Goal: Task Accomplishment & Management: Manage account settings

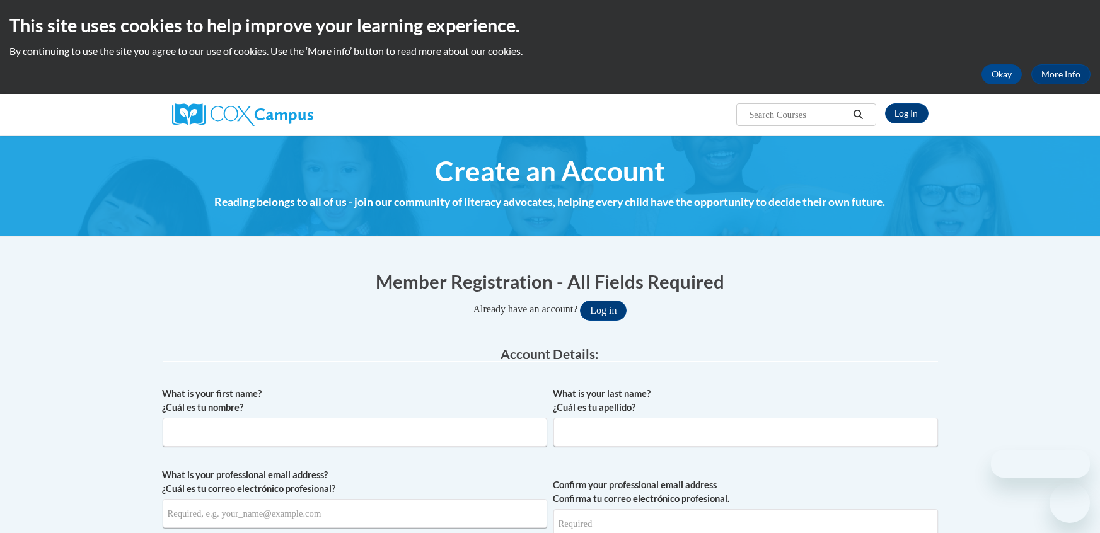
click at [417, 349] on legend "Account Details:" at bounding box center [551, 354] width 776 height 15
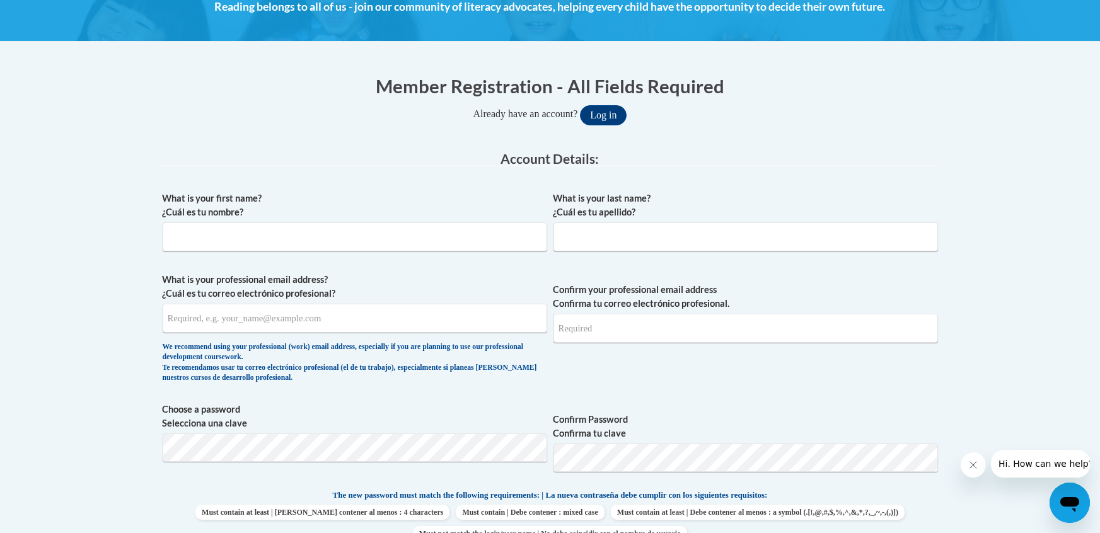
scroll to position [176, 0]
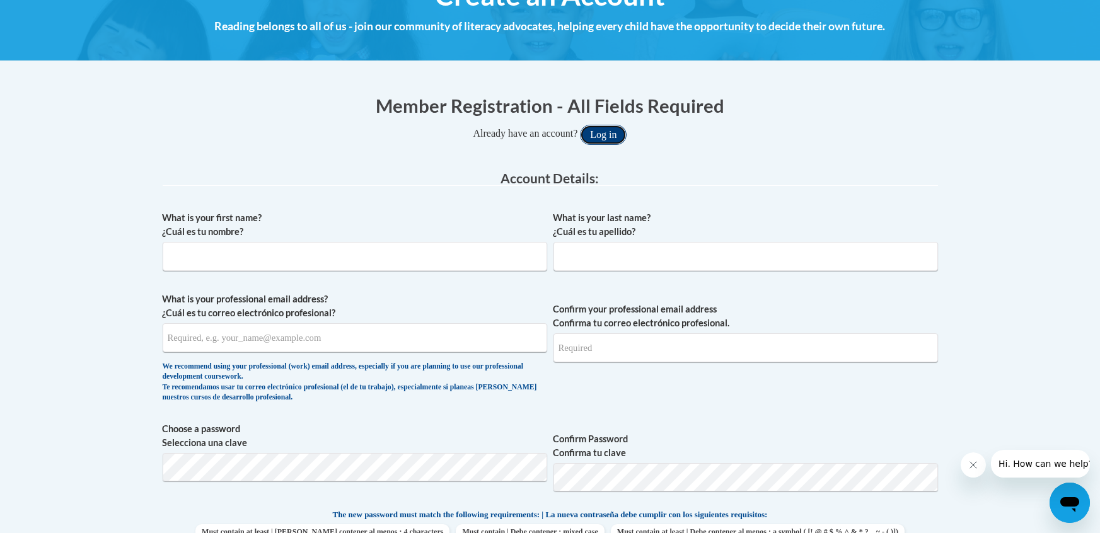
click at [605, 141] on button "Log in" at bounding box center [603, 135] width 47 height 20
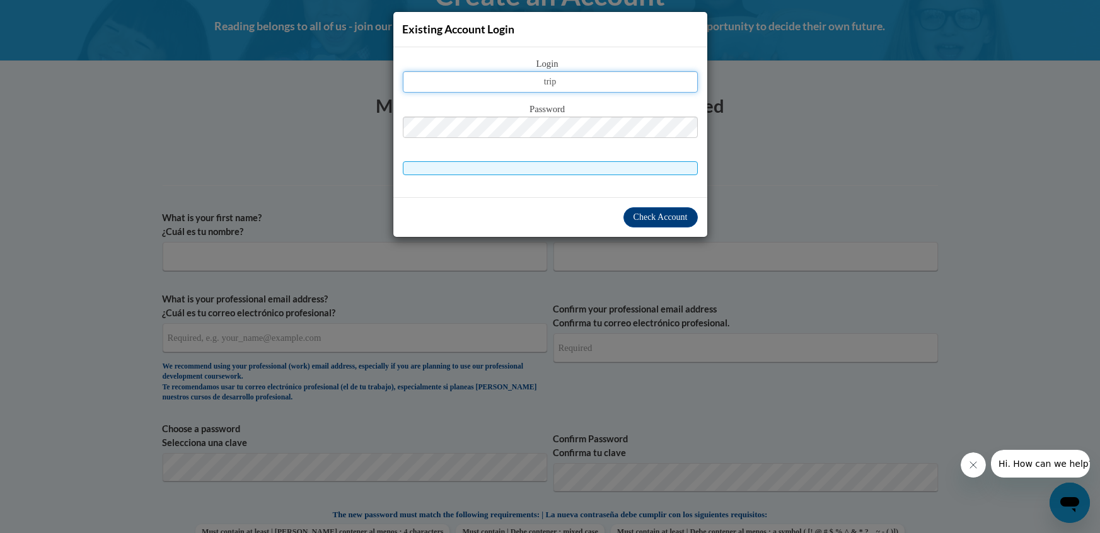
type input "Trippchristina5@gmail.com"
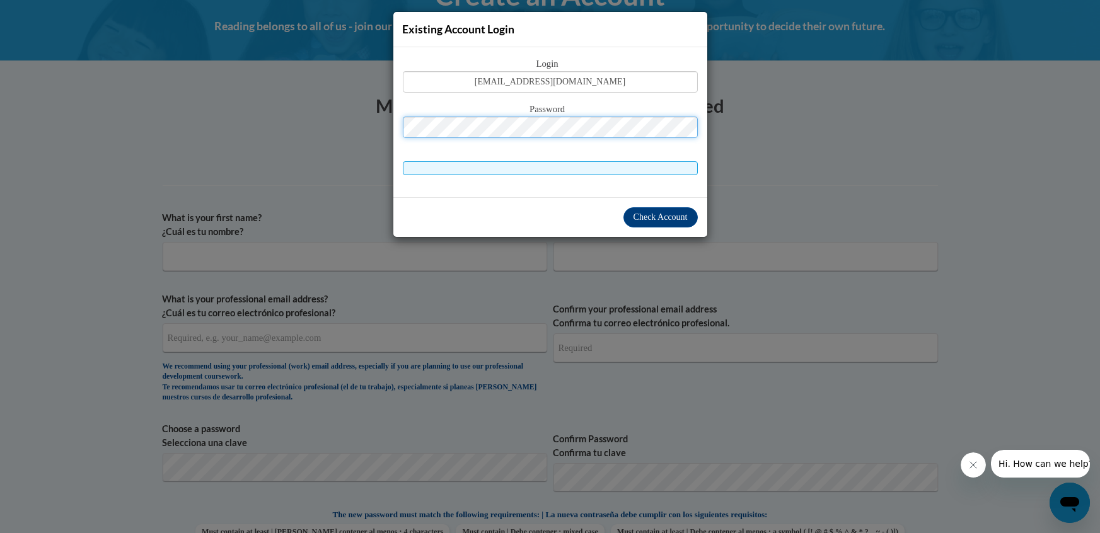
click at [580, 125] on button "Log in" at bounding box center [603, 135] width 47 height 20
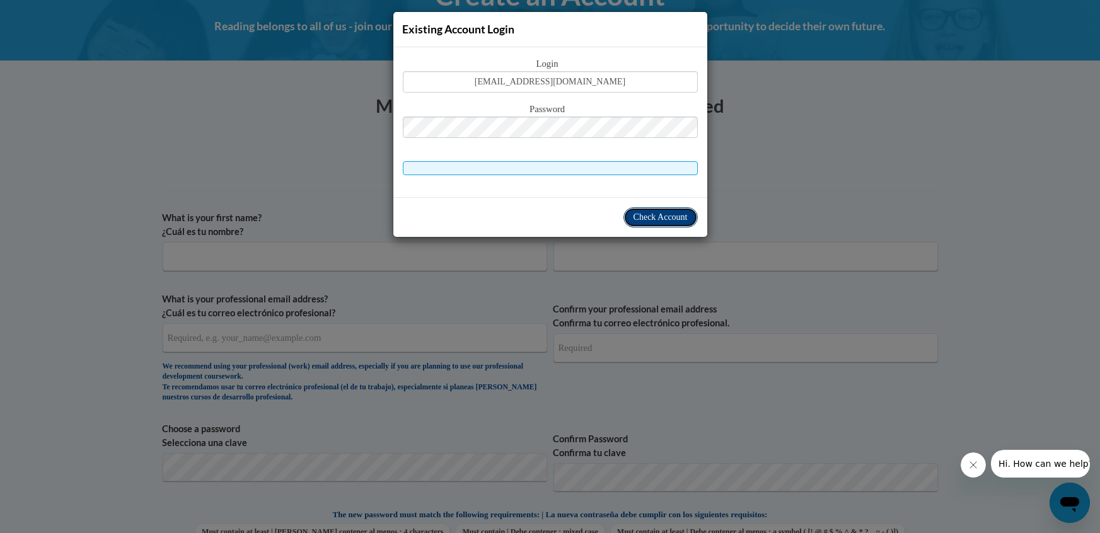
click at [678, 215] on span "Check Account" at bounding box center [661, 216] width 54 height 9
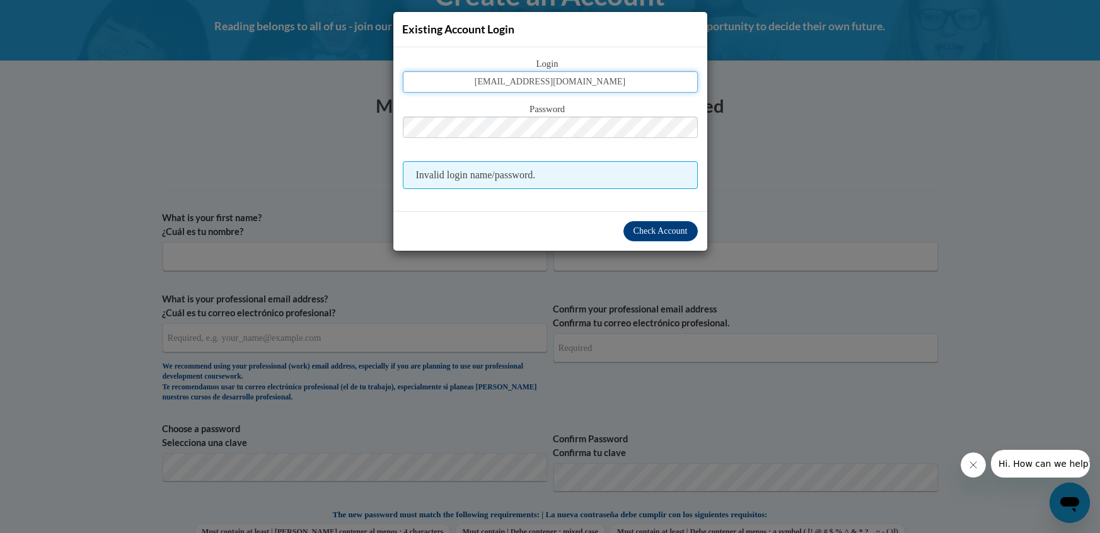
click at [584, 82] on input "Trippchristina5@gmail.com" at bounding box center [550, 81] width 295 height 21
type input "t"
type input "christina.tripp@glynn.k12.us"
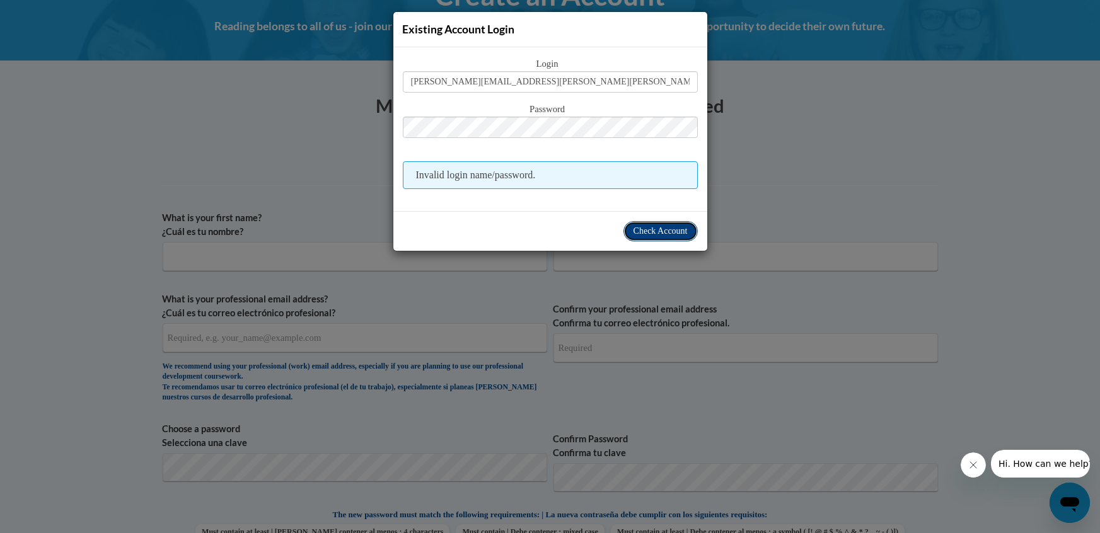
click at [647, 226] on span "Check Account" at bounding box center [661, 230] width 54 height 9
click at [758, 179] on div "Existing Account Login Login christina.tripp@glynn.k12.us Password Invalid logi…" at bounding box center [550, 266] width 1100 height 533
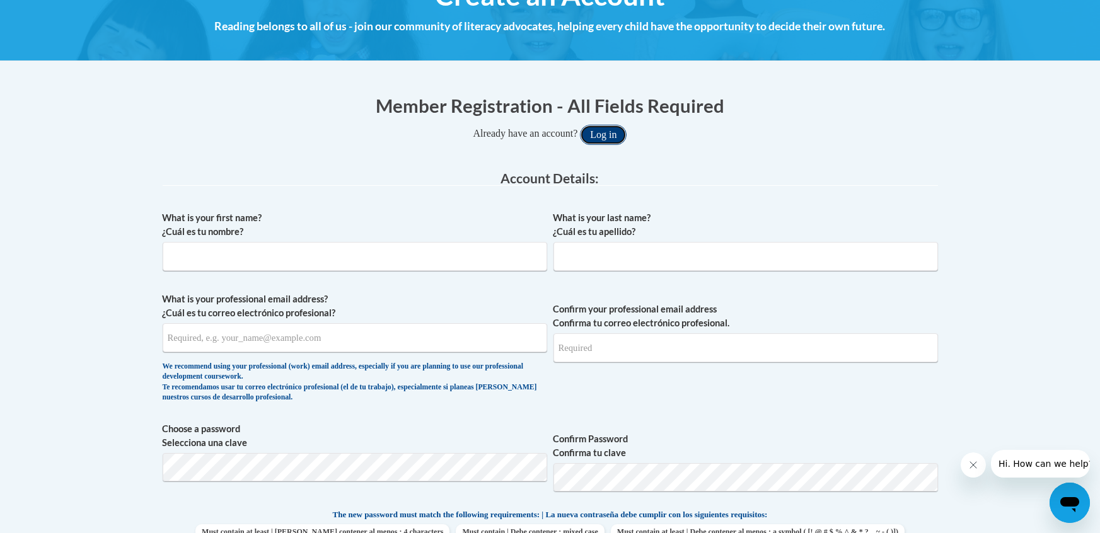
click at [602, 138] on button "Log in" at bounding box center [603, 135] width 47 height 20
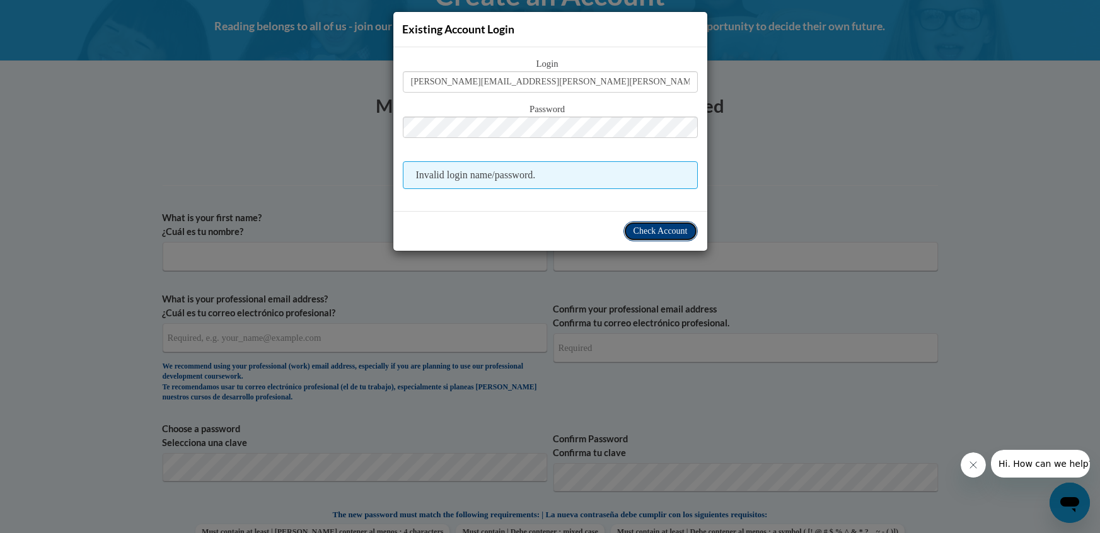
click at [645, 226] on span "Check Account" at bounding box center [661, 230] width 54 height 9
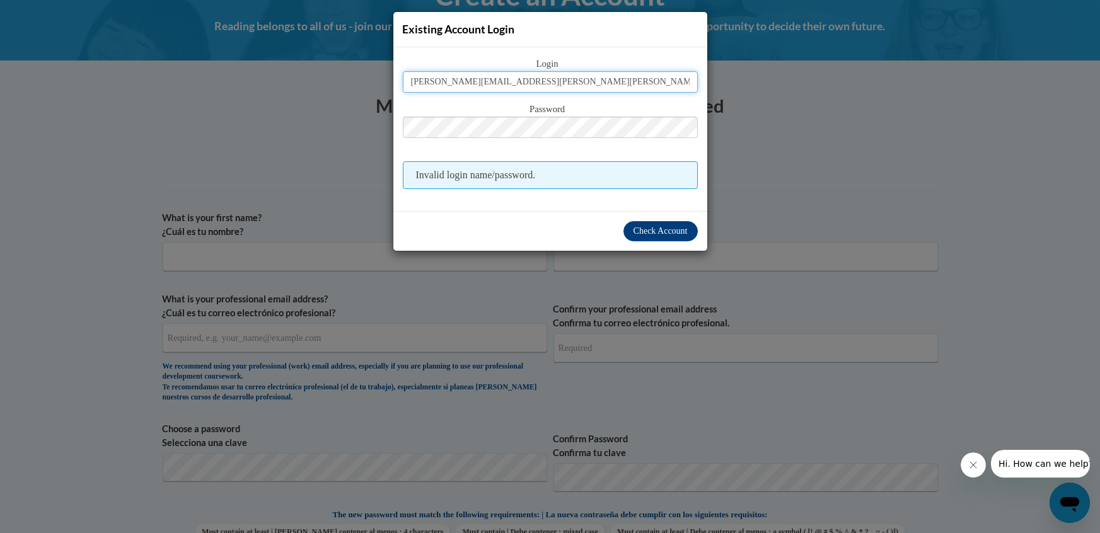
click at [631, 82] on input "christina.tripp@glynn.k12.us" at bounding box center [550, 81] width 295 height 21
type input "[EMAIL_ADDRESS][DOMAIN_NAME]"
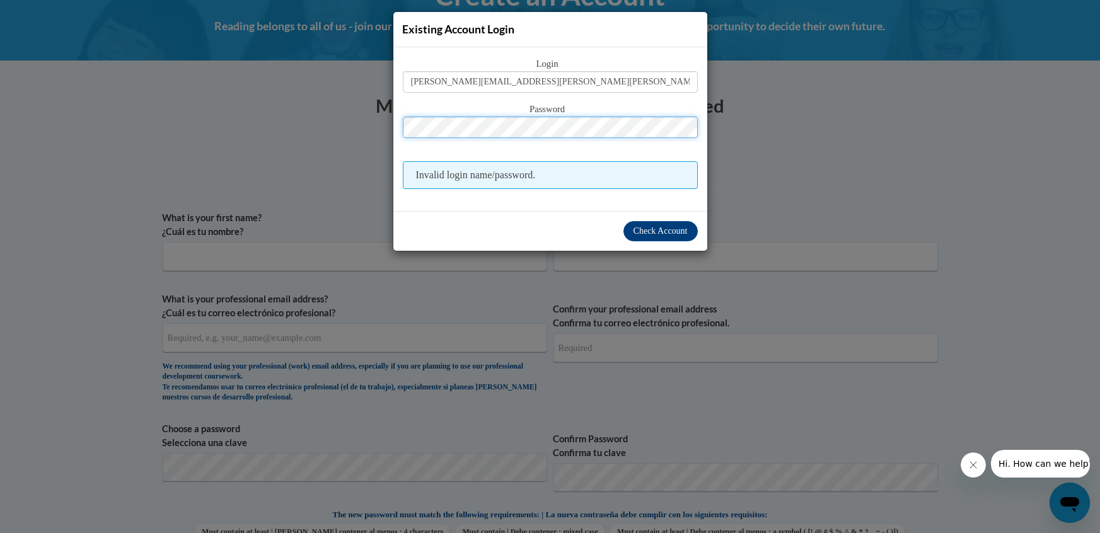
click at [580, 125] on button "Log in" at bounding box center [603, 135] width 47 height 20
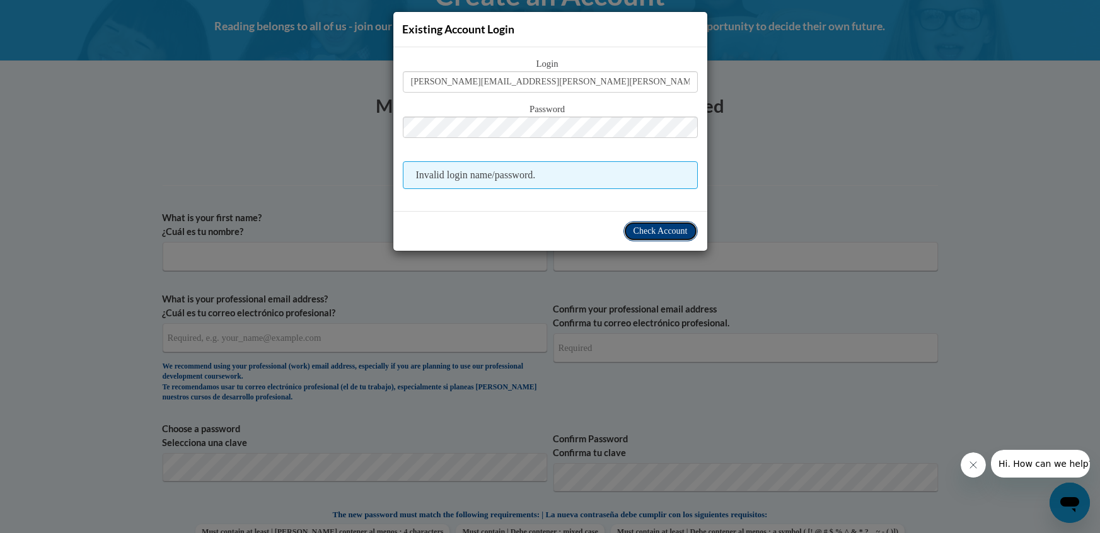
click at [672, 228] on span "Check Account" at bounding box center [661, 230] width 54 height 9
click at [659, 237] on button "Check Account" at bounding box center [661, 231] width 74 height 20
click at [776, 171] on div "Existing Account Login Login christina.tripp@glynn.k12.ga.us Password Invalid l…" at bounding box center [550, 266] width 1100 height 533
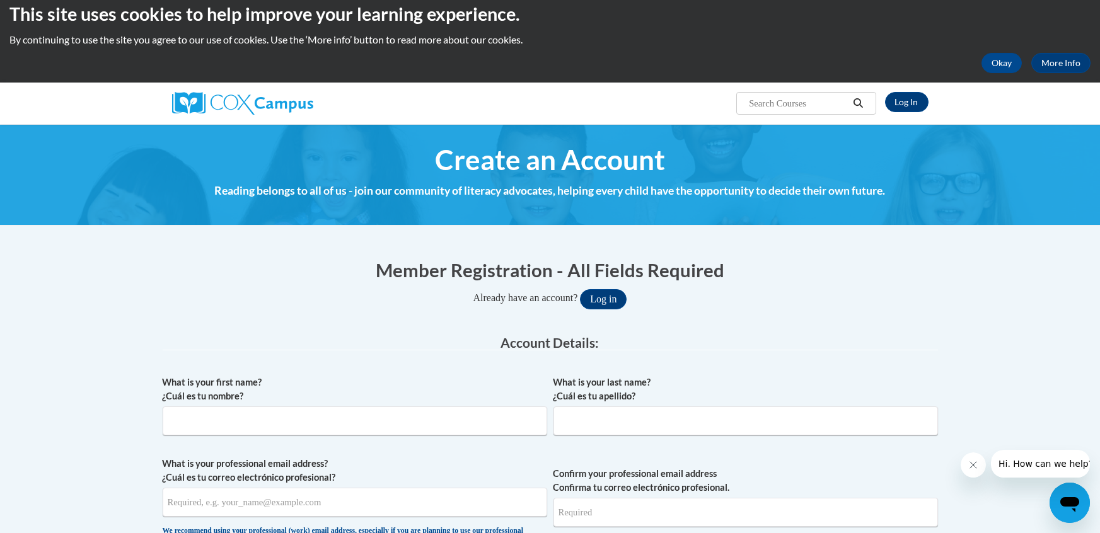
scroll to position [0, 0]
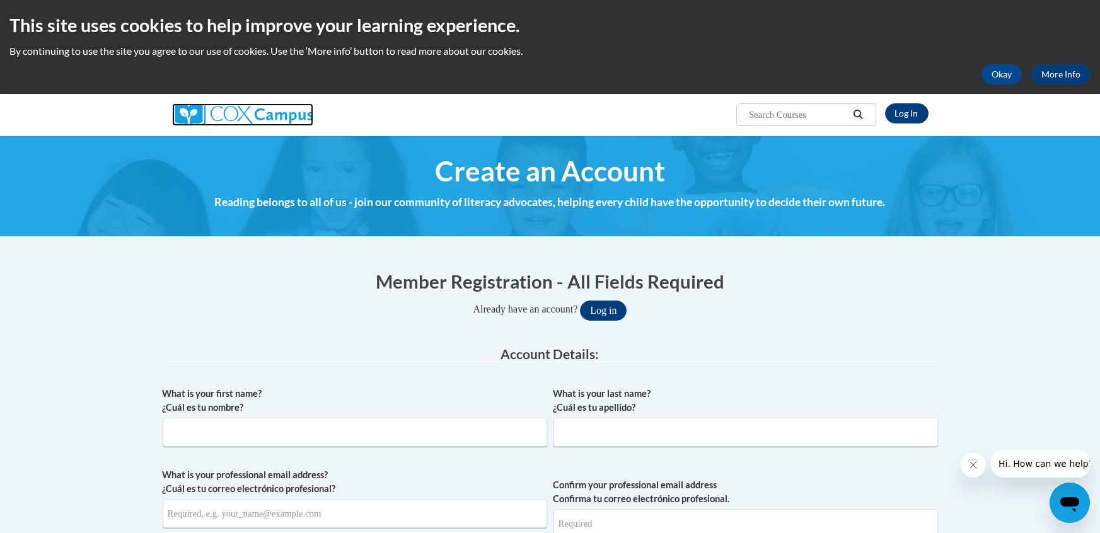
click at [224, 115] on img at bounding box center [242, 114] width 141 height 23
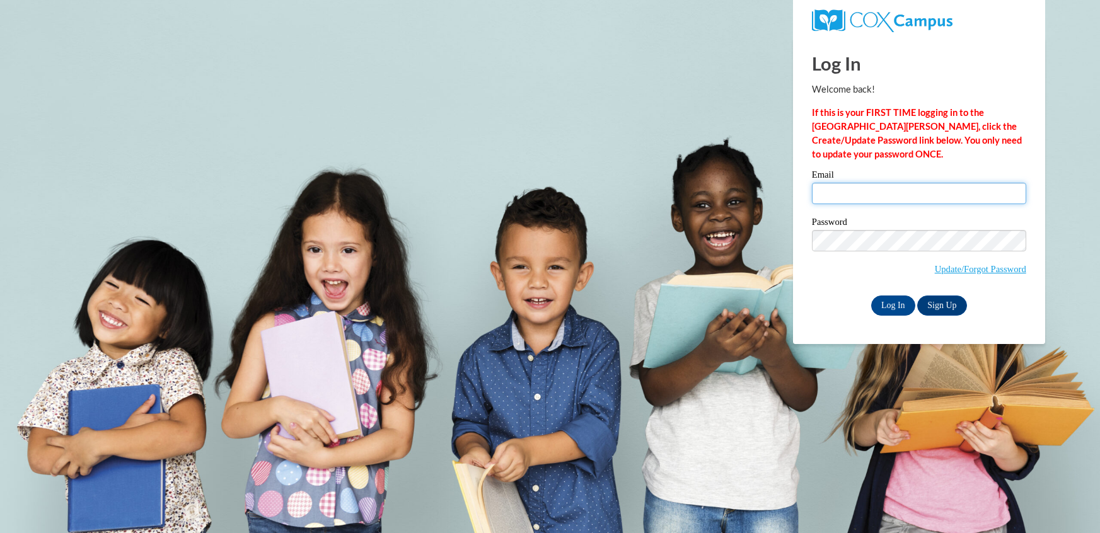
click at [865, 195] on input "Email" at bounding box center [919, 193] width 214 height 21
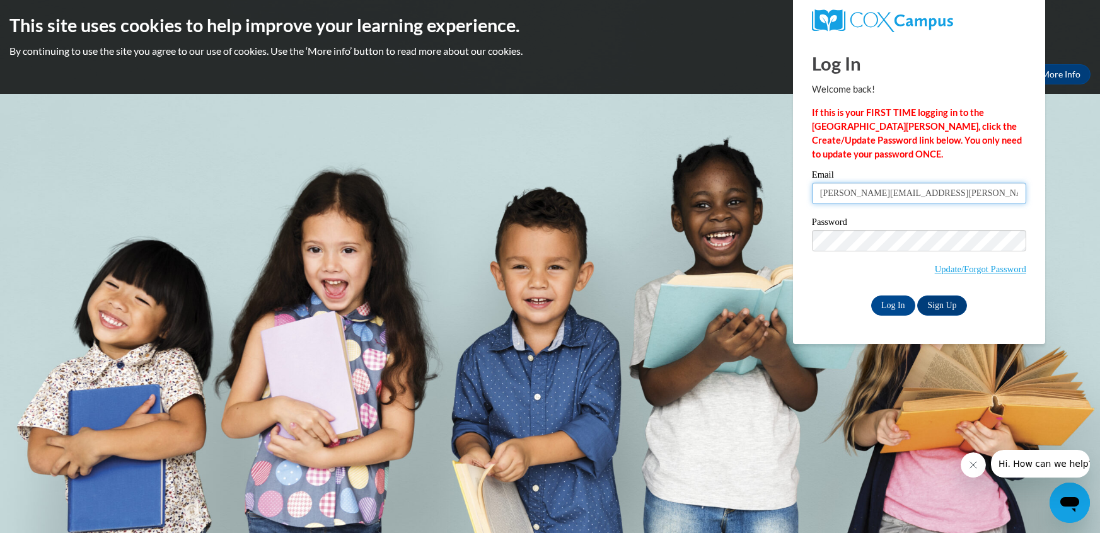
type input "[PERSON_NAME][EMAIL_ADDRESS][PERSON_NAME][PERSON_NAME][DOMAIN_NAME]"
click at [871, 296] on input "Log In" at bounding box center [893, 306] width 44 height 20
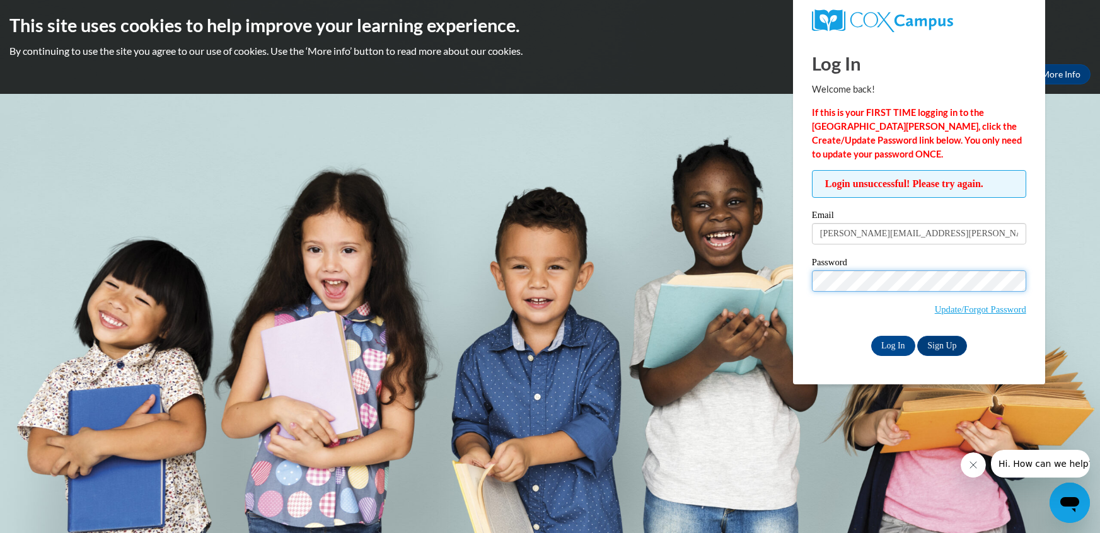
click at [871, 336] on input "Log In" at bounding box center [893, 346] width 44 height 20
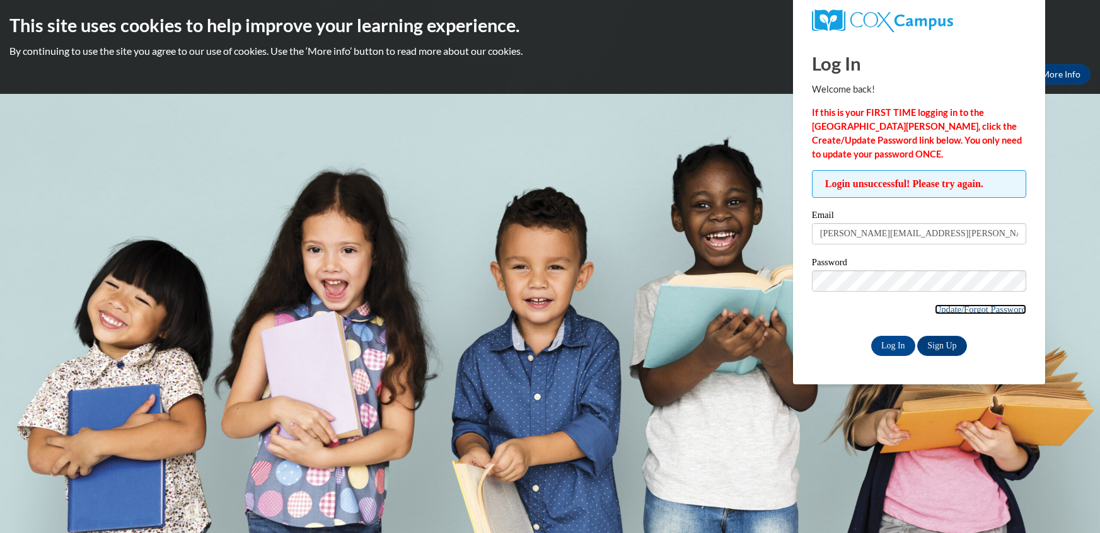
click at [958, 309] on link "Update/Forgot Password" at bounding box center [980, 310] width 91 height 10
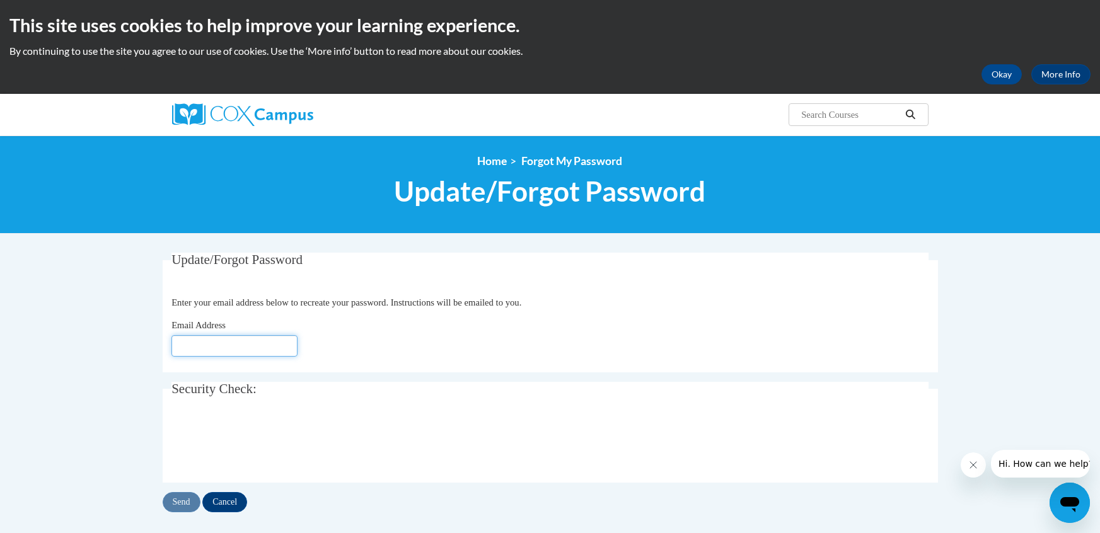
click at [250, 352] on input "Email Address" at bounding box center [234, 345] width 126 height 21
type input "[EMAIL_ADDRESS][DOMAIN_NAME]"
click at [183, 497] on input "Send" at bounding box center [182, 502] width 38 height 20
